Goal: Transaction & Acquisition: Purchase product/service

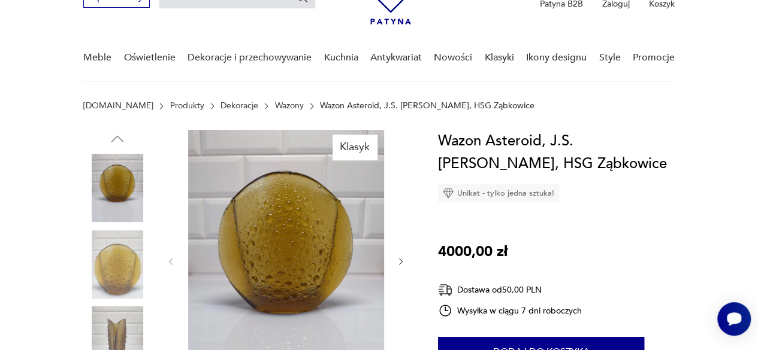
scroll to position [180, 0]
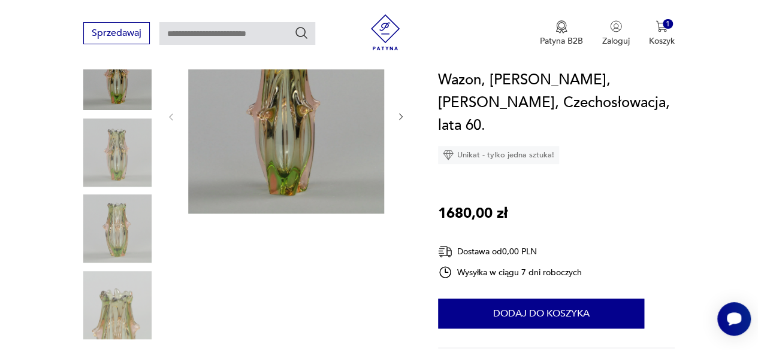
click at [287, 137] on img at bounding box center [286, 116] width 196 height 196
